Goal: Book appointment/travel/reservation

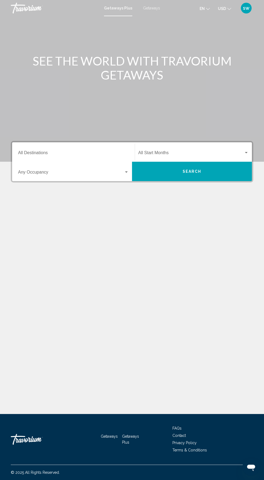
click at [31, 153] on input "Destination All Destinations" at bounding box center [73, 153] width 111 height 5
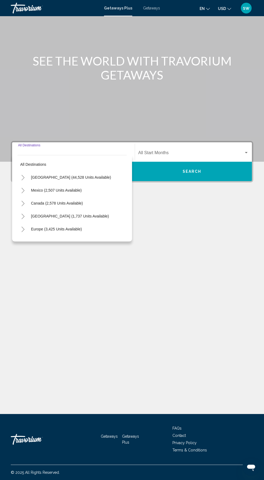
scroll to position [38, 0]
click at [29, 151] on input "Destination All Destinations" at bounding box center [73, 153] width 111 height 5
click at [41, 151] on input "Destination All Destinations" at bounding box center [73, 153] width 111 height 5
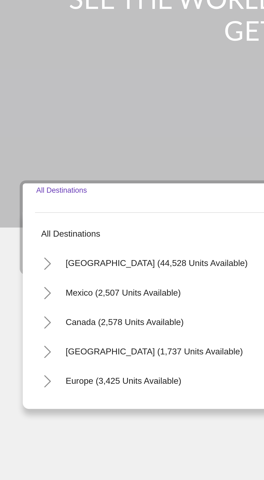
click at [34, 151] on input "Destination All Destinations" at bounding box center [73, 153] width 111 height 5
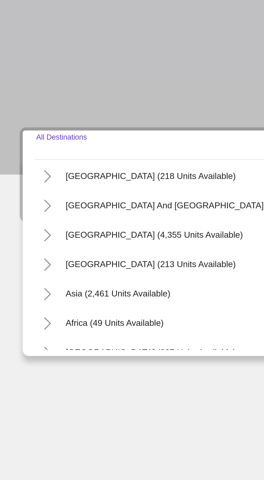
scroll to position [87, 0]
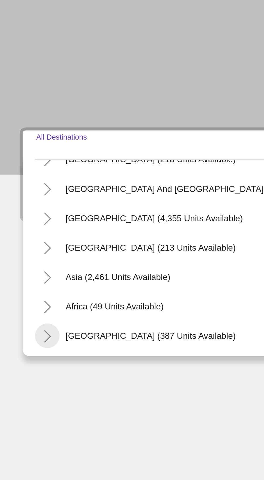
click at [23, 230] on icon "Toggle Middle East (387 units available)" at bounding box center [23, 232] width 4 height 5
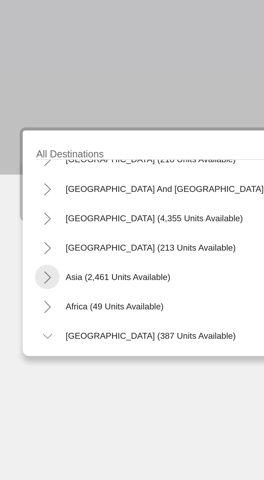
click at [22, 204] on icon "Toggle Asia (2,461 units available)" at bounding box center [23, 206] width 3 height 5
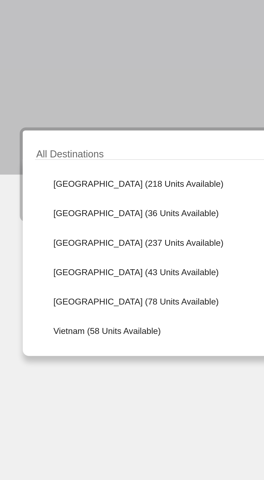
scroll to position [194, 0]
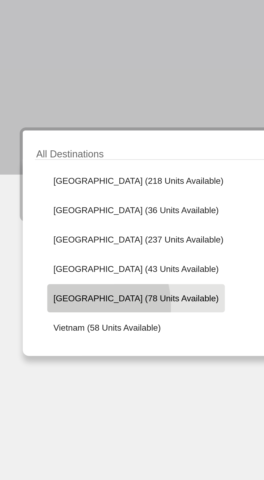
click at [35, 210] on button "[GEOGRAPHIC_DATA] (78 units available)" at bounding box center [62, 216] width 78 height 12
type input "**********"
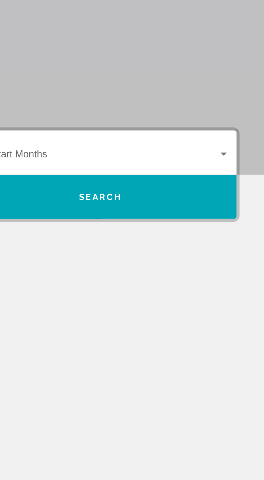
scroll to position [38, 0]
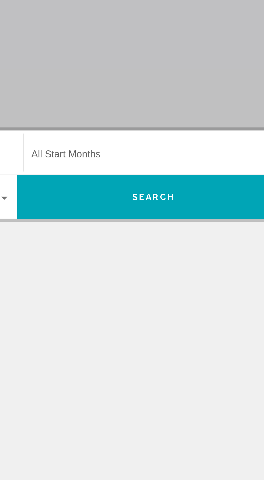
click at [155, 151] on span "Search widget" at bounding box center [191, 153] width 106 height 5
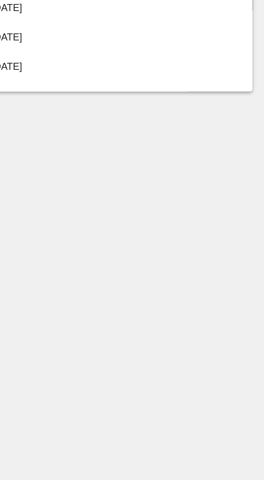
scroll to position [0, 0]
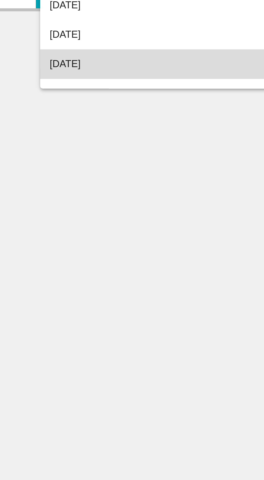
click at [151, 208] on span "[DATE]" at bounding box center [193, 205] width 110 height 13
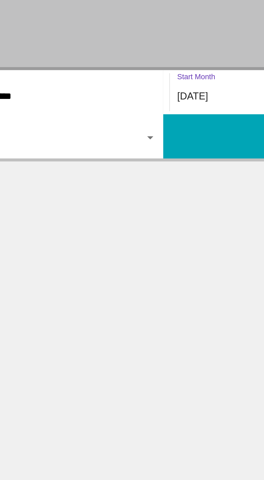
click at [162, 171] on button "Search" at bounding box center [192, 171] width 120 height 19
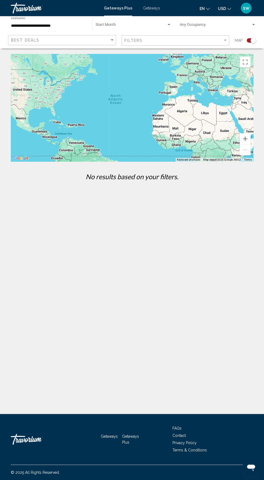
click at [114, 27] on span "Search widget" at bounding box center [131, 26] width 71 height 4
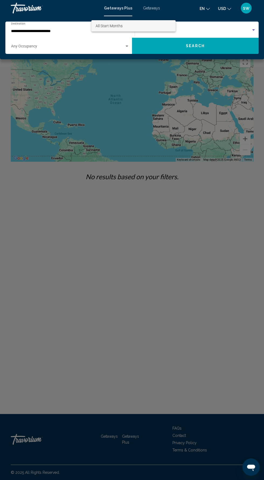
click at [158, 13] on div at bounding box center [132, 240] width 264 height 480
click at [151, 10] on div "Getaways Plus Getaways en English Español Français Italiano Português русский U…" at bounding box center [132, 7] width 264 height 11
click at [154, 14] on mat-toolbar "Getaways Plus Getaways en English Español Français Italiano Português русский U…" at bounding box center [132, 8] width 264 height 16
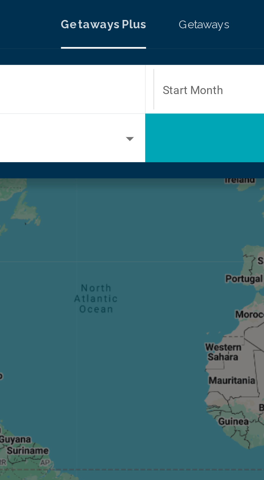
click at [151, 8] on span "Getaways" at bounding box center [151, 8] width 17 height 4
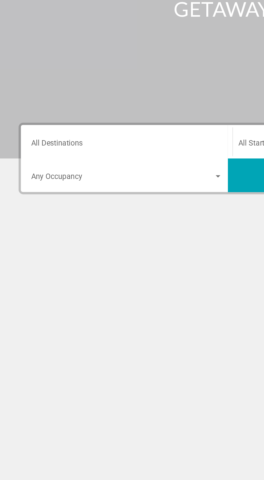
click at [82, 147] on div "Destination All Destinations" at bounding box center [73, 152] width 111 height 17
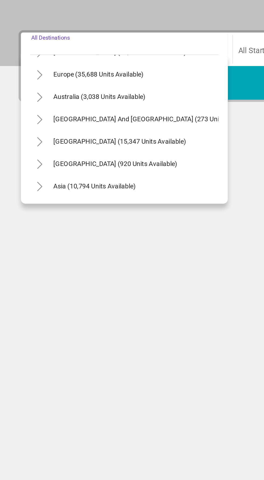
scroll to position [63, 0]
click at [23, 233] on icon "Toggle Asia (10,794 units available)" at bounding box center [23, 230] width 4 height 5
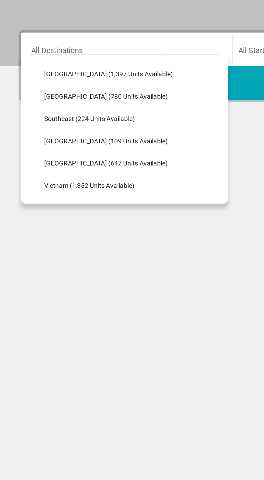
scroll to position [254, 0]
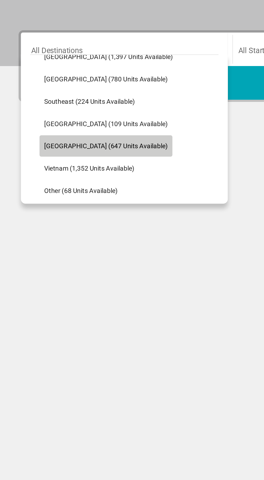
click at [66, 207] on span "[GEOGRAPHIC_DATA] (647 units available)" at bounding box center [62, 208] width 72 height 4
type input "**********"
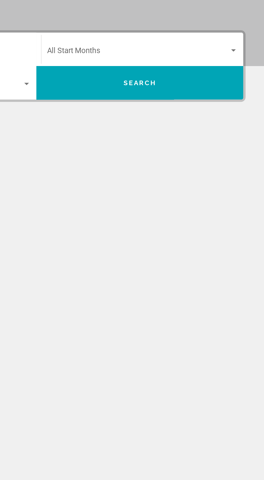
click at [228, 151] on span "Search widget" at bounding box center [191, 153] width 106 height 5
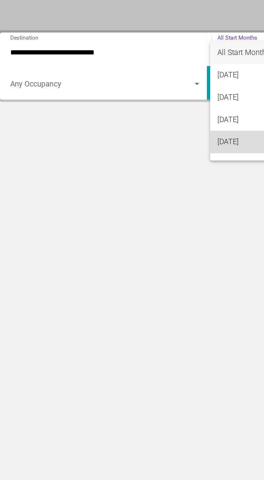
click at [151, 211] on span "[DATE]" at bounding box center [193, 205] width 110 height 13
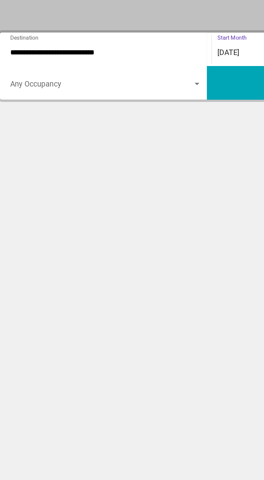
click at [150, 164] on button "Search" at bounding box center [192, 171] width 120 height 19
